Goal: Information Seeking & Learning: Learn about a topic

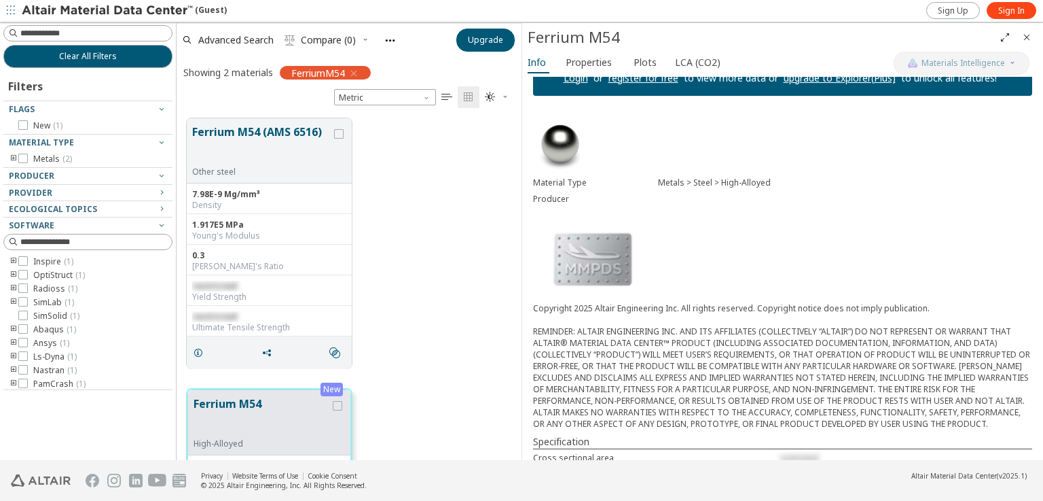
scroll to position [140, 0]
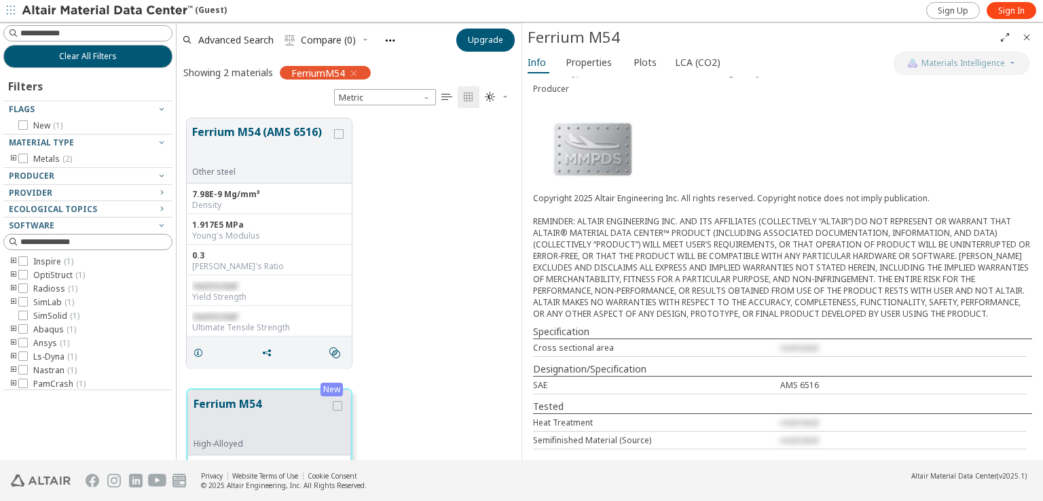
click at [784, 426] on span "restricted" at bounding box center [799, 422] width 38 height 12
